Goal: Information Seeking & Learning: Learn about a topic

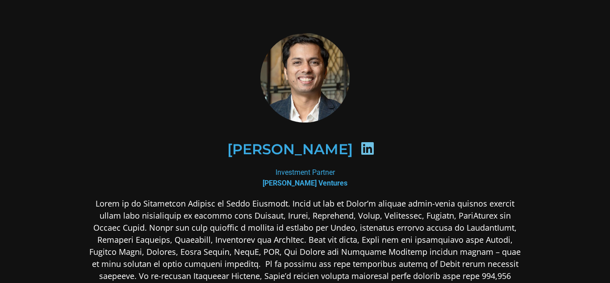
click at [165, 231] on p at bounding box center [305, 269] width 434 height 145
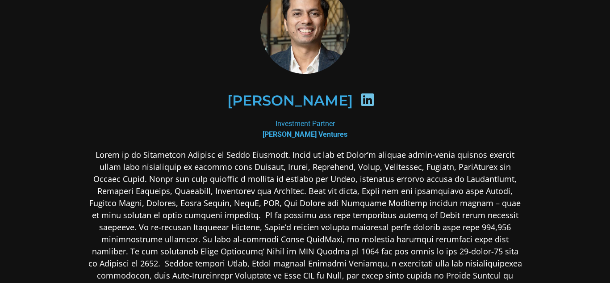
click at [165, 231] on p at bounding box center [305, 221] width 434 height 145
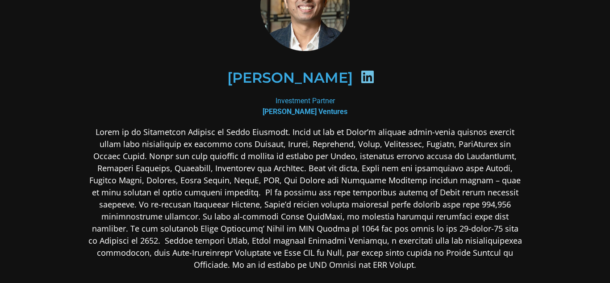
scroll to position [73, 0]
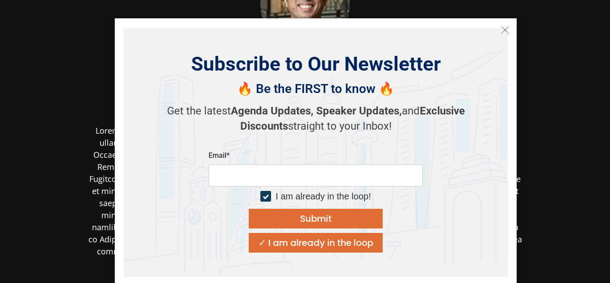
click at [502, 27] on icon "Close" at bounding box center [505, 30] width 8 height 8
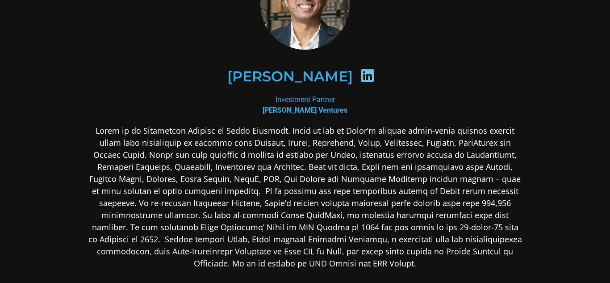
click at [399, 180] on p at bounding box center [305, 197] width 434 height 145
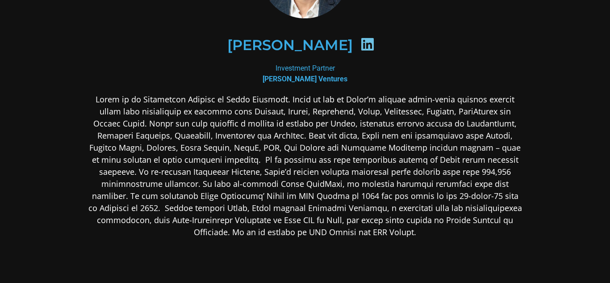
scroll to position [108, 0]
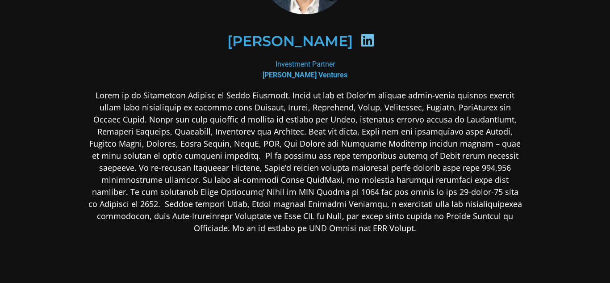
click at [383, 202] on p at bounding box center [305, 161] width 434 height 145
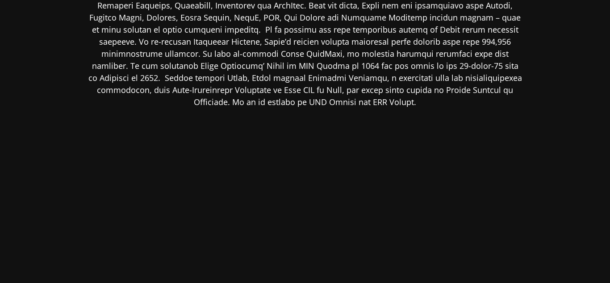
scroll to position [0, 0]
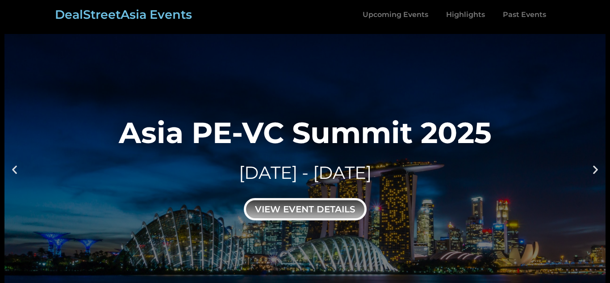
click at [290, 211] on div "view event details" at bounding box center [305, 209] width 123 height 22
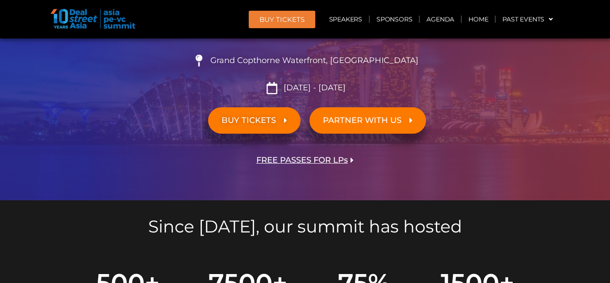
scroll to position [166, 0]
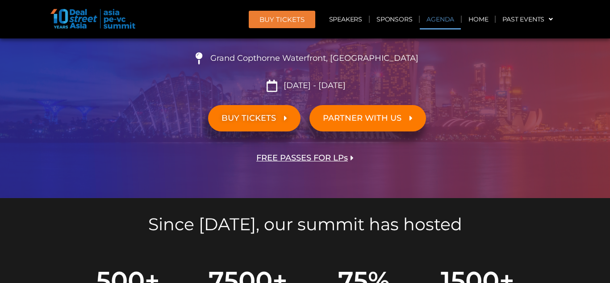
click at [442, 17] on link "Agenda" at bounding box center [440, 19] width 41 height 21
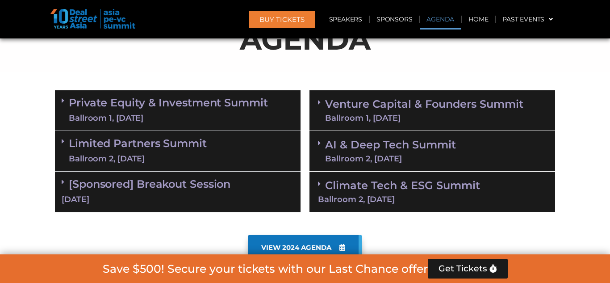
scroll to position [502, 0]
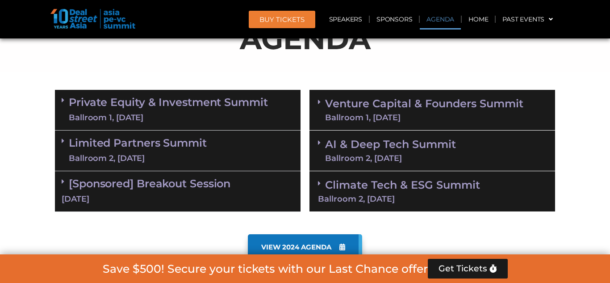
click at [320, 101] on icon at bounding box center [319, 101] width 3 height 7
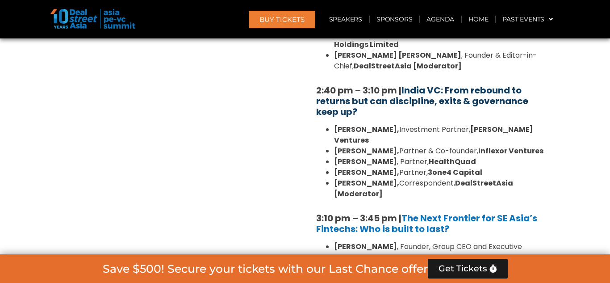
scroll to position [1273, 0]
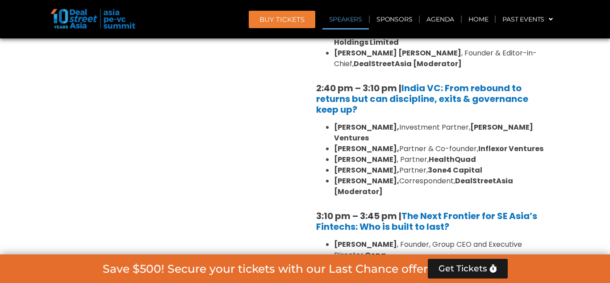
click at [349, 17] on link "Speakers" at bounding box center [346, 19] width 46 height 21
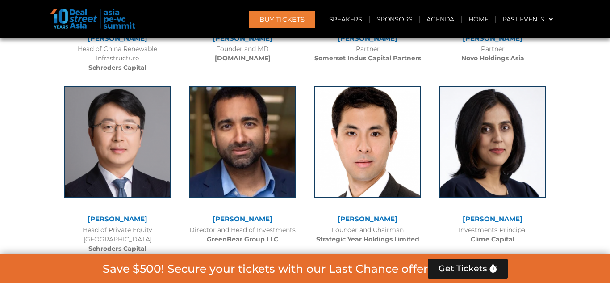
scroll to position [4306, 0]
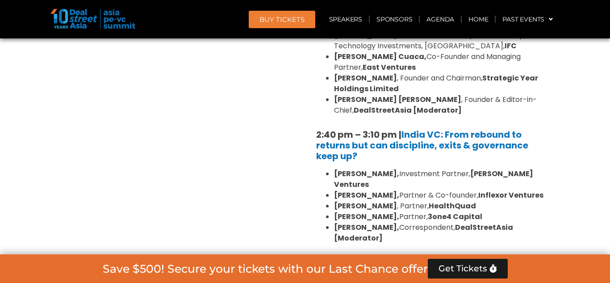
scroll to position [5925, 0]
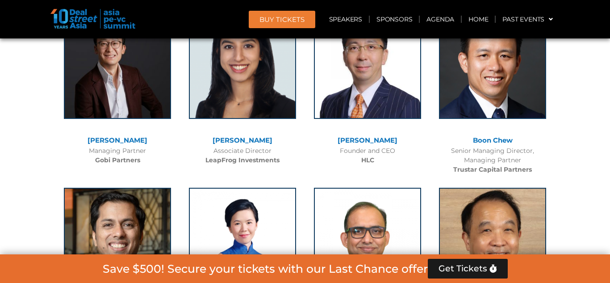
scroll to position [5858, 0]
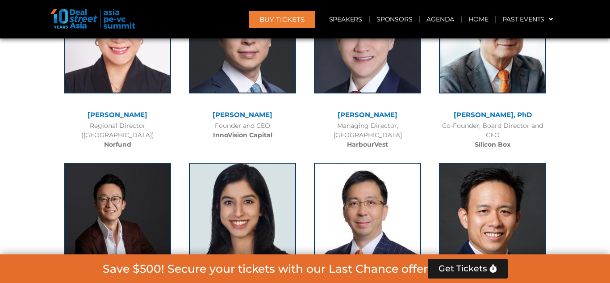
scroll to position [5699, 0]
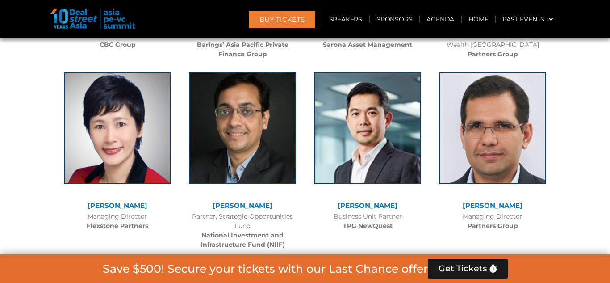
scroll to position [5925, 0]
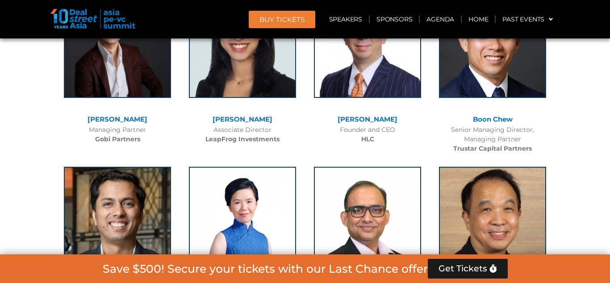
scroll to position [5876, 0]
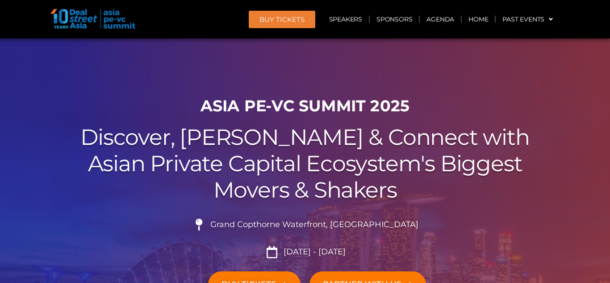
click at [358, 178] on h2 "Discover, Learn & Connect with Asian Private Capital Ecosystem's Biggest Movers…" at bounding box center [305, 163] width 500 height 79
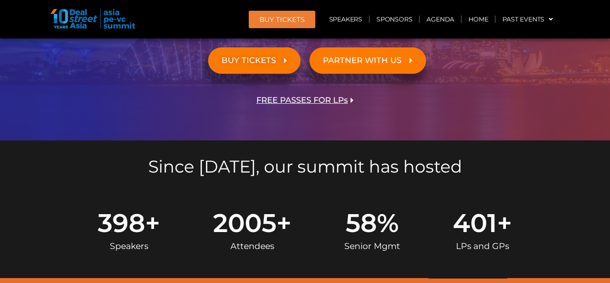
scroll to position [224, 0]
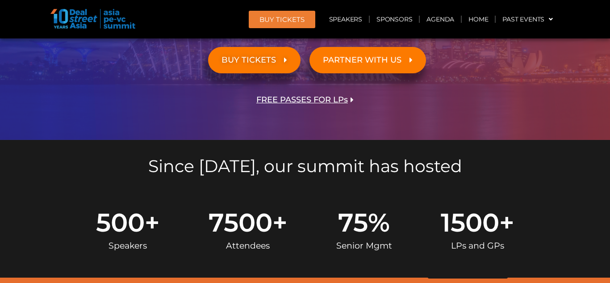
click at [271, 59] on span "BUY TICKETS" at bounding box center [249, 60] width 55 height 8
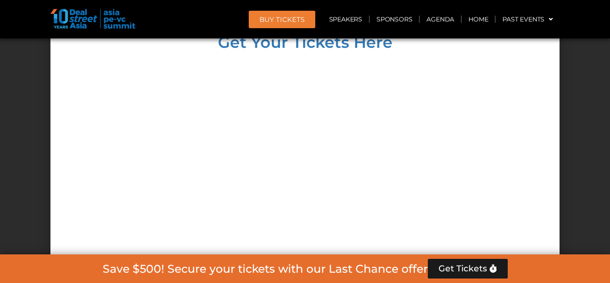
scroll to position [7780, 0]
click at [509, 144] on div at bounding box center [304, 232] width 491 height 353
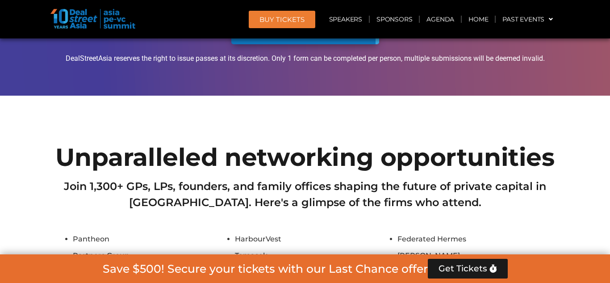
scroll to position [6948, 0]
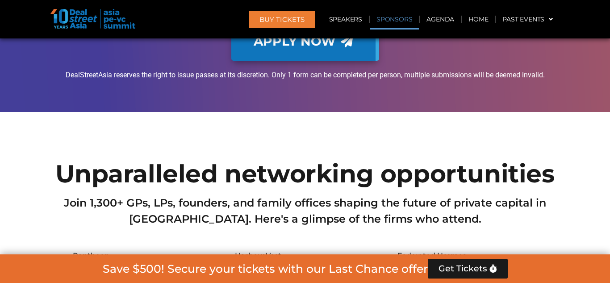
click at [385, 19] on link "Sponsors" at bounding box center [394, 19] width 49 height 21
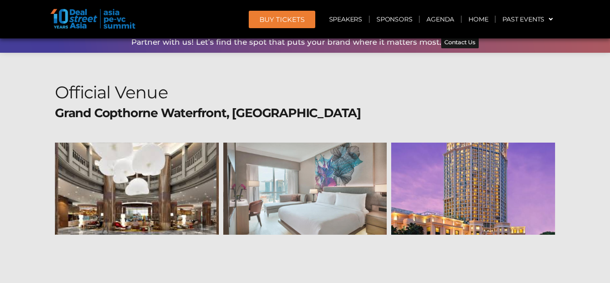
scroll to position [9553, 0]
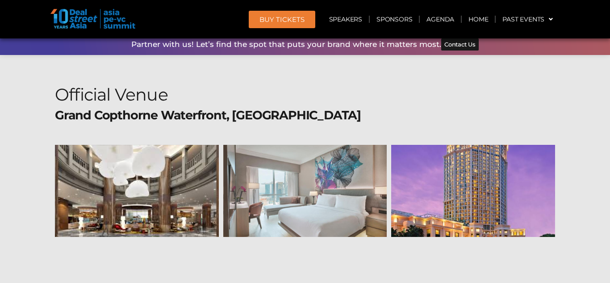
click at [12, 144] on section "Official Venue Grand Copthorne Waterfront, Singapore 392 Havelock Rd, Singapore…" at bounding box center [305, 244] width 610 height 379
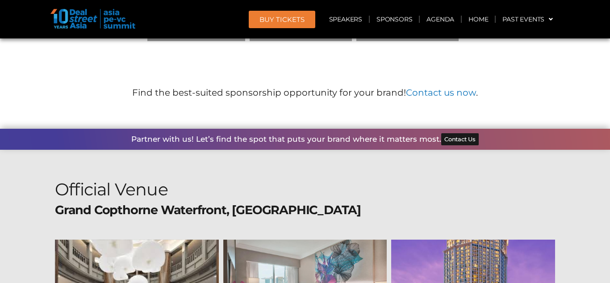
scroll to position [9456, 0]
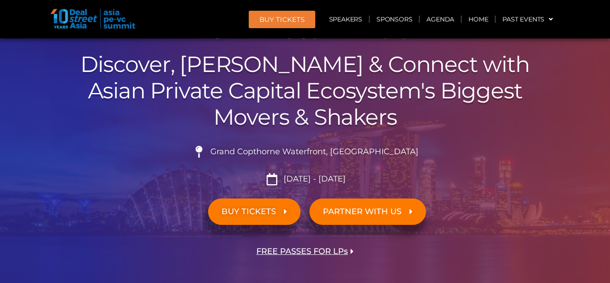
scroll to position [73, 0]
click at [475, 181] on li "[DATE] - [DATE]" at bounding box center [305, 178] width 500 height 12
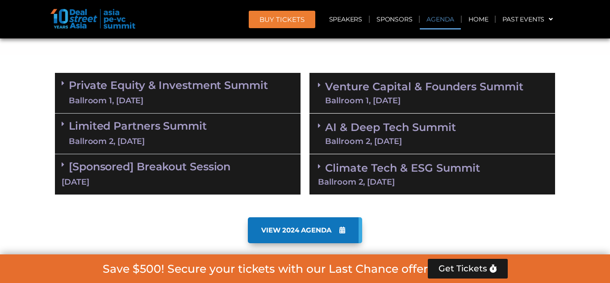
scroll to position [522, 0]
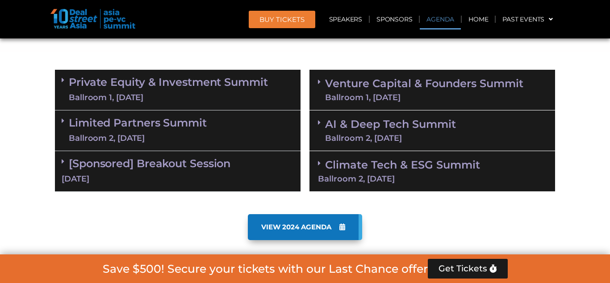
click at [425, 164] on link "Climate Tech & ESG Summit Ballroom 2, 11 Sept" at bounding box center [432, 170] width 229 height 25
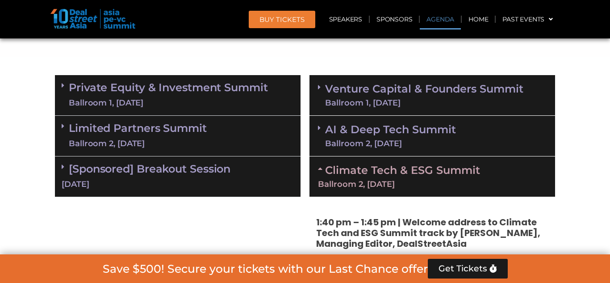
scroll to position [519, 0]
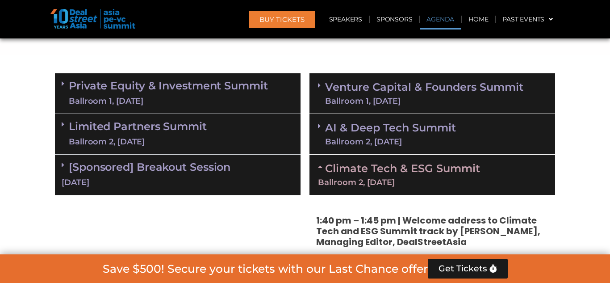
click at [62, 164] on icon at bounding box center [63, 164] width 3 height 7
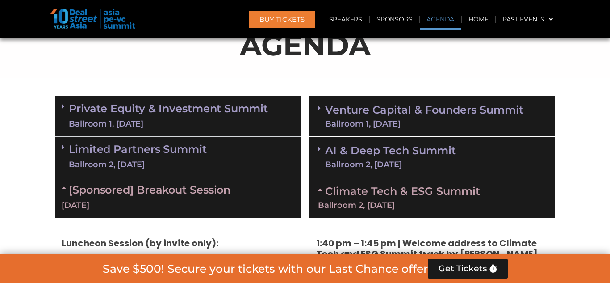
scroll to position [496, 0]
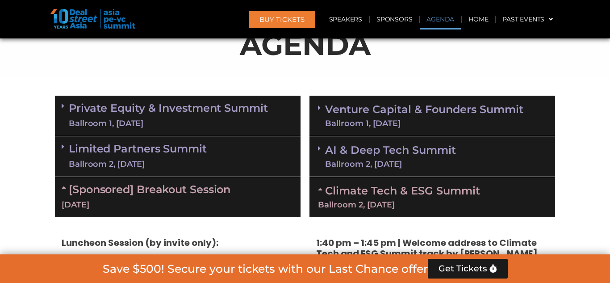
click at [319, 147] on icon at bounding box center [319, 148] width 3 height 7
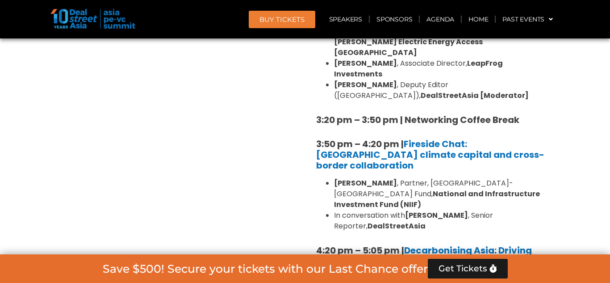
scroll to position [1343, 0]
